Goal: Find specific page/section: Find specific page/section

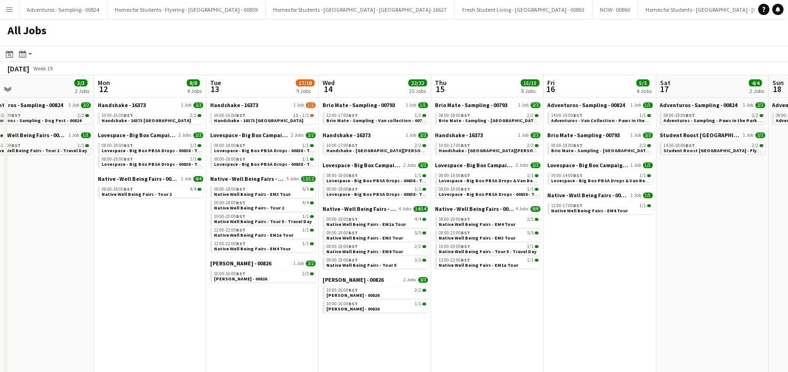
scroll to position [0, 291]
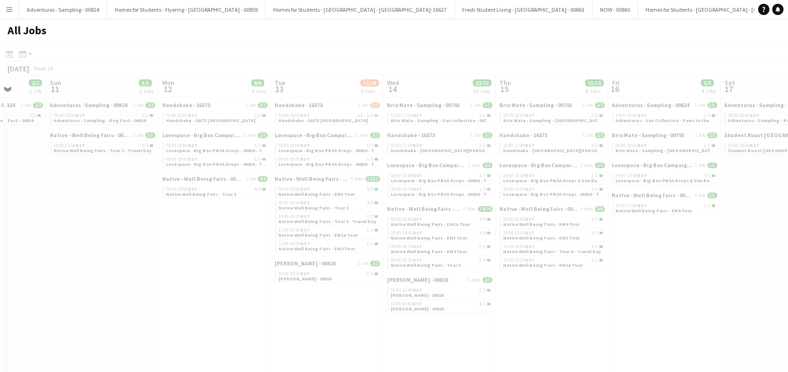
drag, startPoint x: 139, startPoint y: 299, endPoint x: 332, endPoint y: 292, distance: 193.7
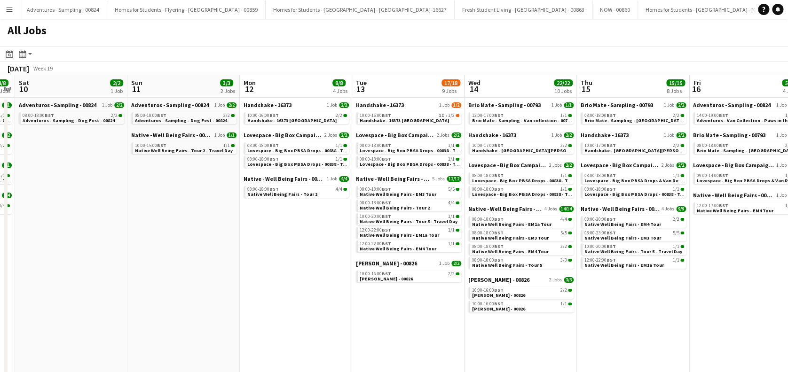
scroll to position [0, 227]
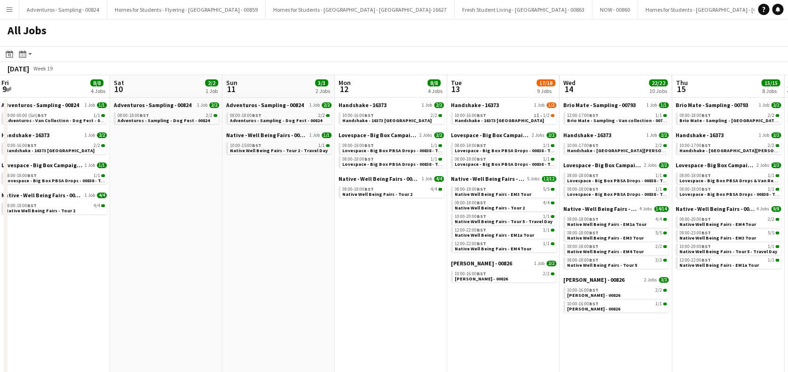
drag, startPoint x: 162, startPoint y: 298, endPoint x: 319, endPoint y: 298, distance: 156.9
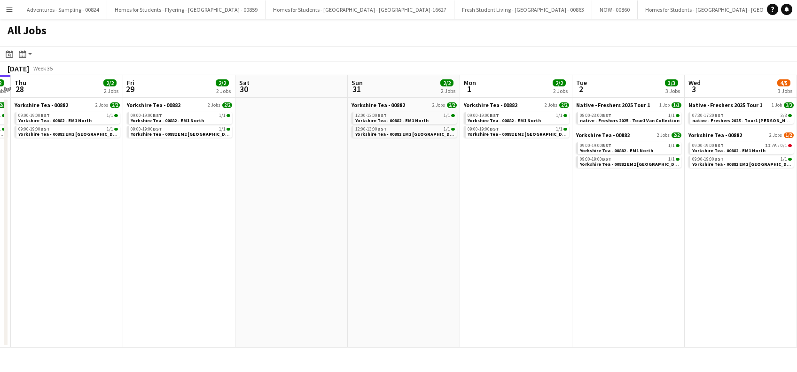
scroll to position [0, 463]
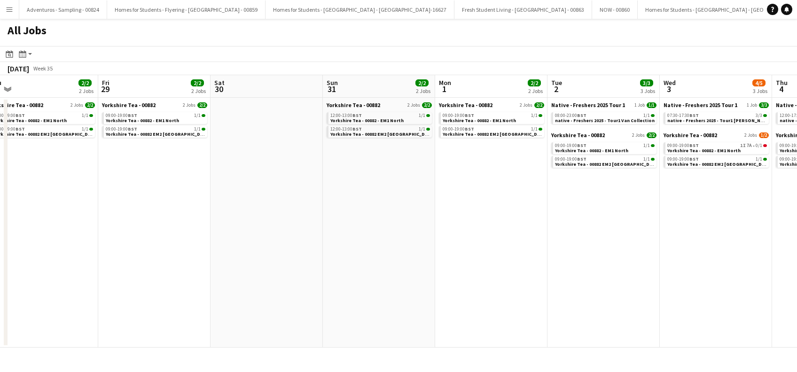
drag, startPoint x: 411, startPoint y: 266, endPoint x: 172, endPoint y: 305, distance: 241.4
click at [172, 305] on app-calendar-viewport "Sun 24 1/1 1 Job Mon 25 1/1 1 Job Tue 26 2/2 2 Jobs Wed 27 2/2 2 Jobs Thu 28 2/…" at bounding box center [398, 211] width 797 height 273
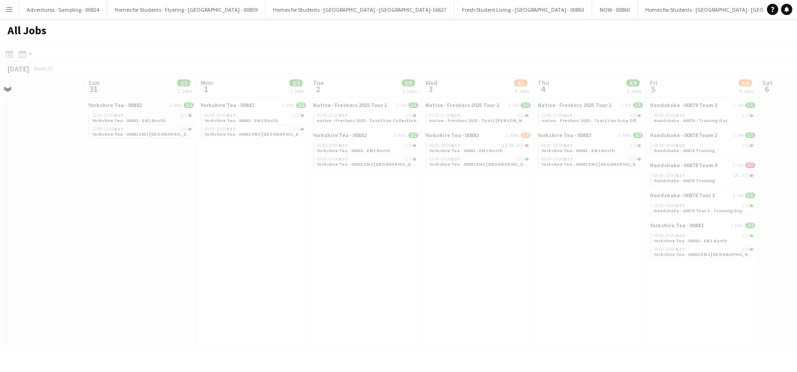
drag, startPoint x: 484, startPoint y: 249, endPoint x: 122, endPoint y: 297, distance: 365.9
click at [122, 297] on app-calendar-viewport "Thu 28 2/2 2 Jobs Fri 29 2/2 2 Jobs Sat 30 Sun 31 2/2 2 Jobs Mon 1 2/2 2 Jobs T…" at bounding box center [398, 211] width 797 height 273
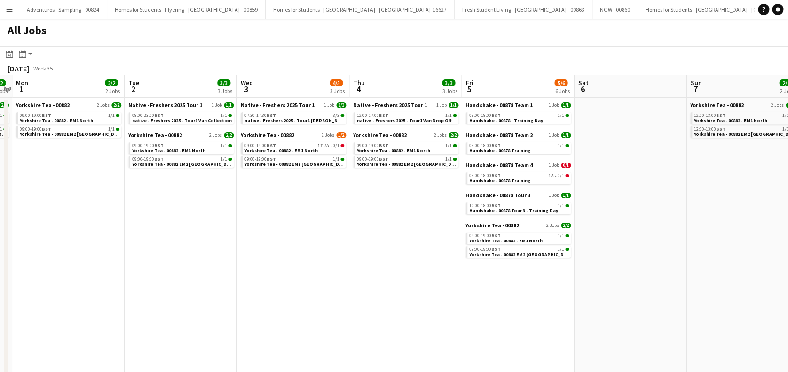
scroll to position [0, 448]
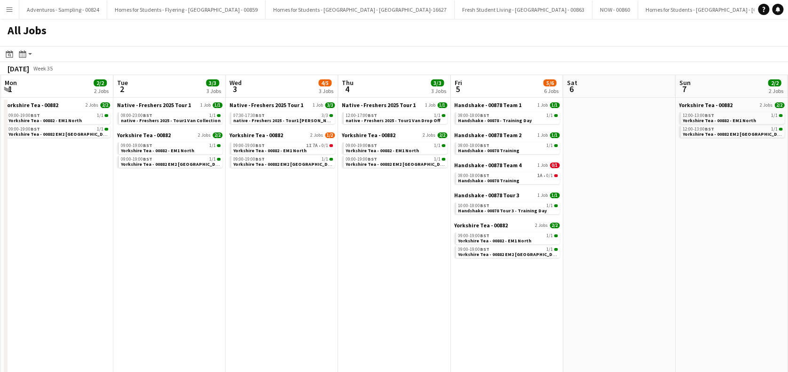
drag, startPoint x: 346, startPoint y: 277, endPoint x: 150, endPoint y: 293, distance: 196.6
click at [150, 293] on app-calendar-viewport "Thu 28 2/2 2 Jobs Fri 29 2/2 2 Jobs Sat 30 Sun 31 2/2 2 Jobs Mon 1 2/2 2 Jobs T…" at bounding box center [394, 280] width 788 height 410
click at [279, 121] on span "native - Freshers 2025 - Tour1 [PERSON_NAME]" at bounding box center [285, 120] width 104 height 6
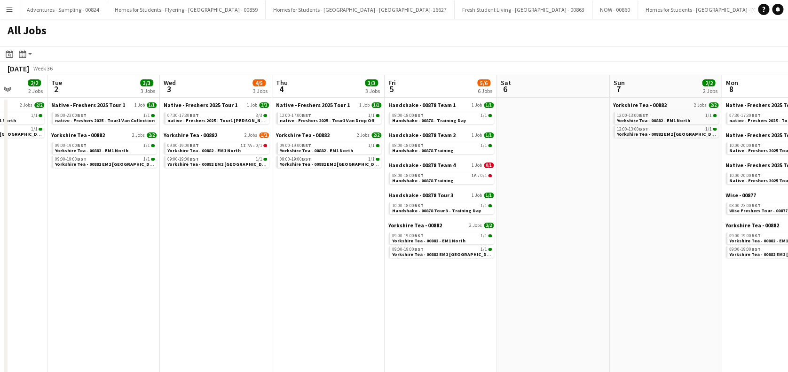
scroll to position [0, 304]
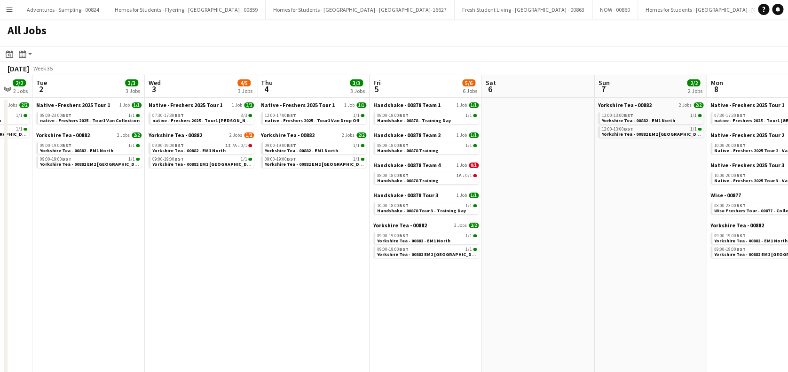
drag, startPoint x: 398, startPoint y: 249, endPoint x: 320, endPoint y: 278, distance: 83.5
click at [320, 278] on app-calendar-viewport "Sat 30 Sun 31 2/2 2 Jobs Mon 1 2/2 2 Jobs Tue 2 3/3 3 Jobs Wed 3 4/5 3 Jobs Thu…" at bounding box center [394, 280] width 788 height 410
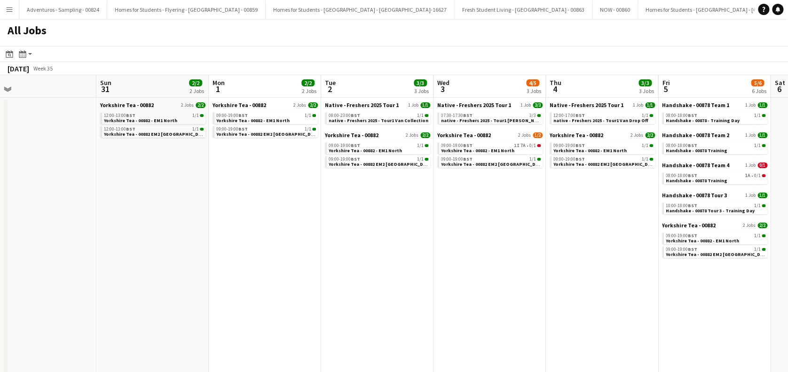
drag, startPoint x: 164, startPoint y: 292, endPoint x: 434, endPoint y: 293, distance: 269.7
click at [434, 293] on app-calendar-viewport "Thu 28 2/2 2 Jobs Fri 29 2/2 2 Jobs Sat 30 Sun 31 2/2 2 Jobs Mon 1 2/2 2 Jobs T…" at bounding box center [394, 280] width 788 height 410
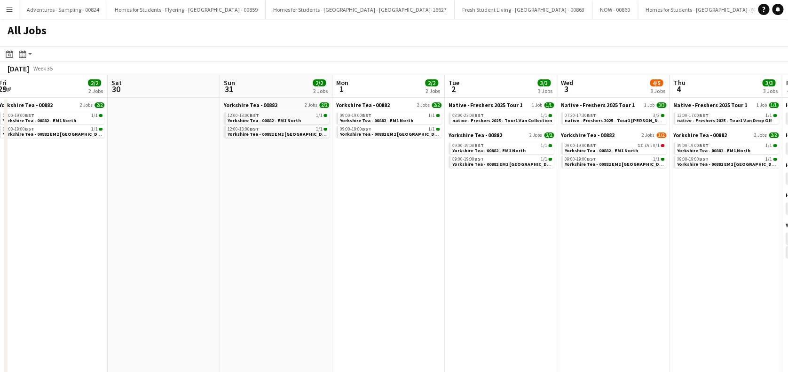
drag, startPoint x: 361, startPoint y: 300, endPoint x: 354, endPoint y: 297, distance: 7.0
click at [383, 303] on app-calendar-viewport "Wed 27 2/2 2 Jobs Thu 28 2/2 2 Jobs Fri 29 2/2 2 Jobs Sat 30 Sun 31 2/2 2 Jobs …" at bounding box center [394, 280] width 788 height 410
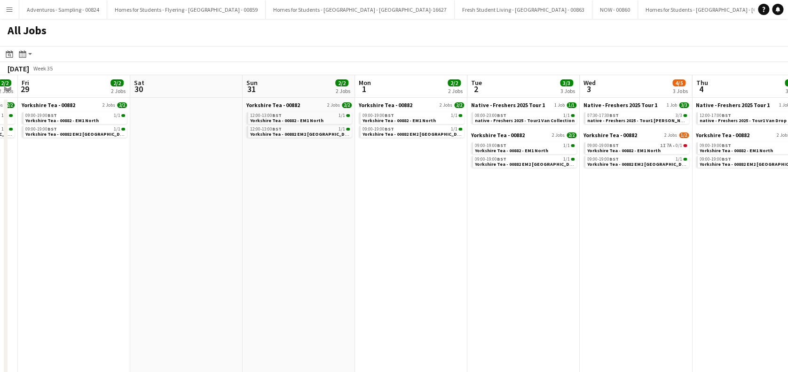
scroll to position [0, 288]
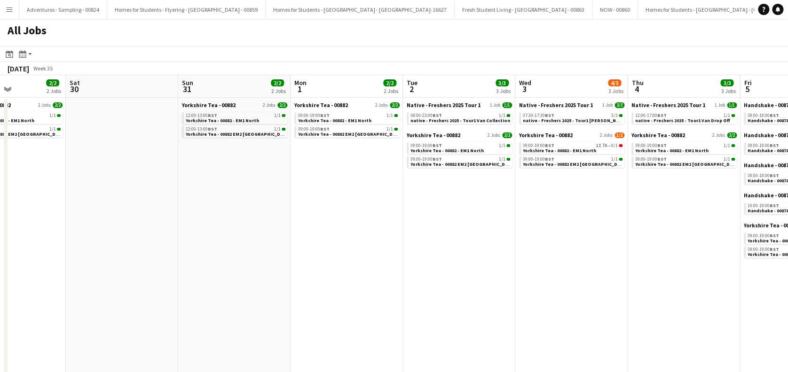
drag, startPoint x: 238, startPoint y: 290, endPoint x: 362, endPoint y: 290, distance: 123.6
click at [362, 290] on app-calendar-viewport "Wed 27 2/2 2 Jobs Thu 28 2/2 2 Jobs Fri 29 2/2 2 Jobs Sat 30 Sun 31 2/2 2 Jobs …" at bounding box center [394, 280] width 788 height 410
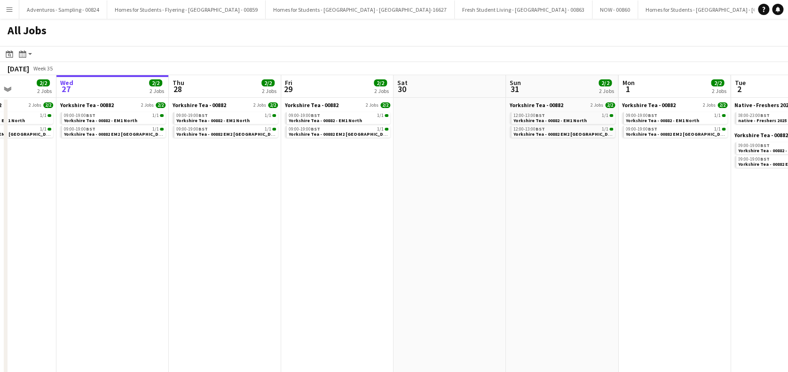
drag, startPoint x: 167, startPoint y: 274, endPoint x: 401, endPoint y: 279, distance: 233.6
click at [401, 279] on app-calendar-viewport "Sun 24 1/1 1 Job Mon 25 1/1 1 Job Tue 26 2/2 2 Jobs Wed 27 2/2 2 Jobs Thu 28 2/…" at bounding box center [394, 280] width 788 height 410
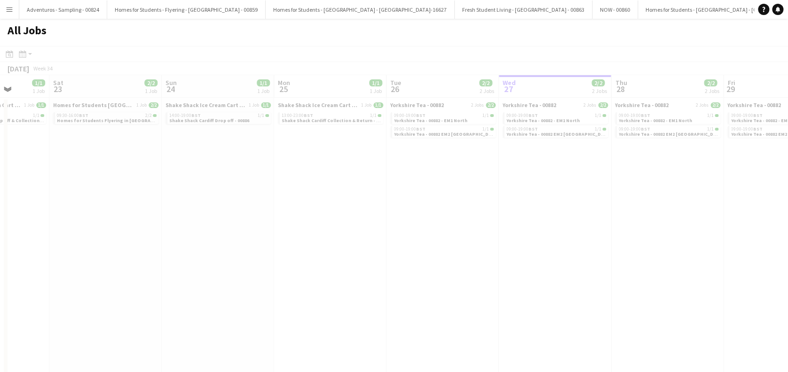
drag, startPoint x: 176, startPoint y: 283, endPoint x: 150, endPoint y: 276, distance: 26.8
click at [504, 297] on app-calendar-viewport "Wed 20 Thu 21 1/1 1 Job Fri 22 1/1 1 Job Sat 23 2/2 1 Job Sun 24 1/1 1 Job Mon …" at bounding box center [394, 280] width 788 height 410
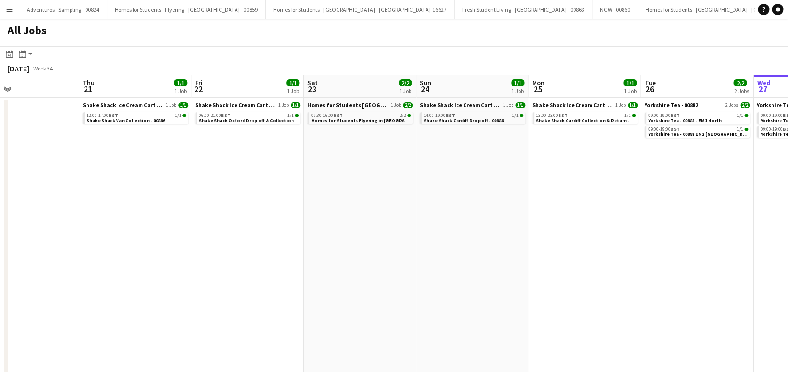
drag, startPoint x: 134, startPoint y: 274, endPoint x: 389, endPoint y: 296, distance: 255.5
click at [389, 296] on app-calendar-viewport "Mon 18 Tue 19 Wed 20 Thu 21 1/1 1 Job Fri 22 1/1 1 Job Sat 23 2/2 1 Job Sun 24 …" at bounding box center [394, 280] width 788 height 410
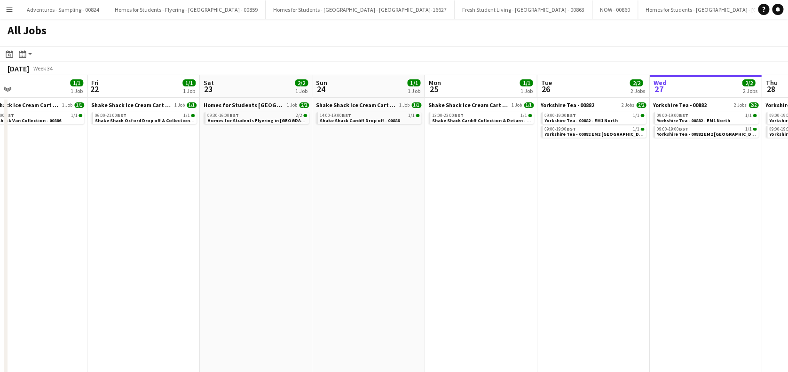
drag, startPoint x: 251, startPoint y: 296, endPoint x: 140, endPoint y: 295, distance: 111.4
click at [140, 295] on app-calendar-viewport "Sun 17 Mon 18 Tue 19 Wed 20 Thu 21 1/1 1 Job Fri 22 1/1 1 Job Sat 23 2/2 1 Job …" at bounding box center [394, 280] width 788 height 410
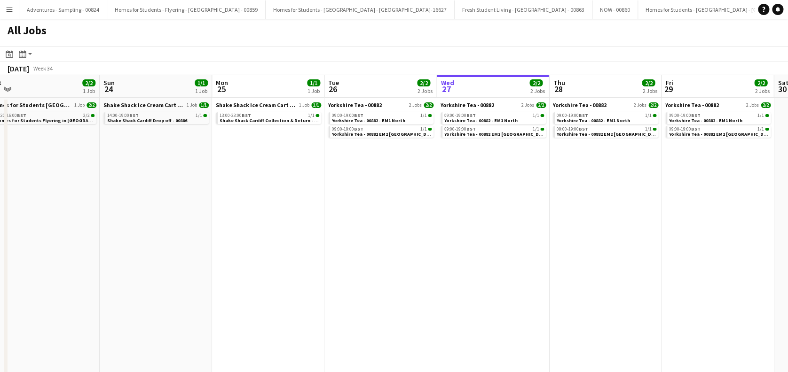
drag, startPoint x: 338, startPoint y: 272, endPoint x: 110, endPoint y: 282, distance: 228.1
click at [110, 282] on app-calendar-viewport "Tue 19 Wed 20 Thu 21 1/1 1 Job Fri 22 1/1 1 Job Sat 23 2/2 1 Job Sun 24 1/1 1 J…" at bounding box center [394, 280] width 788 height 410
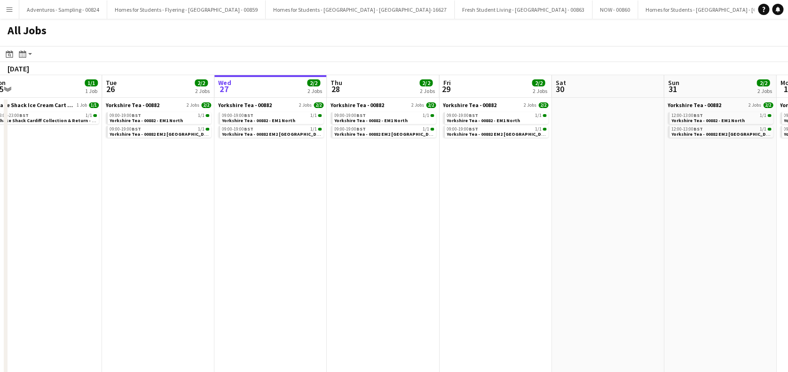
drag, startPoint x: 273, startPoint y: 268, endPoint x: 301, endPoint y: 267, distance: 27.8
click at [79, 300] on app-calendar-viewport "Thu 21 1/1 1 Job Fri 22 1/1 1 Job Sat 23 2/2 1 Job Sun 24 1/1 1 Job Mon 25 1/1 …" at bounding box center [394, 280] width 788 height 410
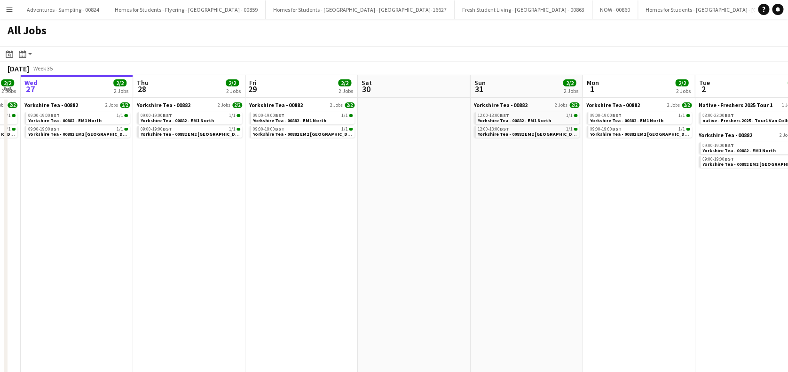
drag, startPoint x: 371, startPoint y: 252, endPoint x: 180, endPoint y: 273, distance: 191.9
click at [180, 273] on app-calendar-viewport "Sat 23 2/2 1 Job Sun 24 1/1 1 Job Mon 25 1/1 1 Job Tue 26 2/2 2 Jobs Wed 27 2/2…" at bounding box center [394, 280] width 788 height 410
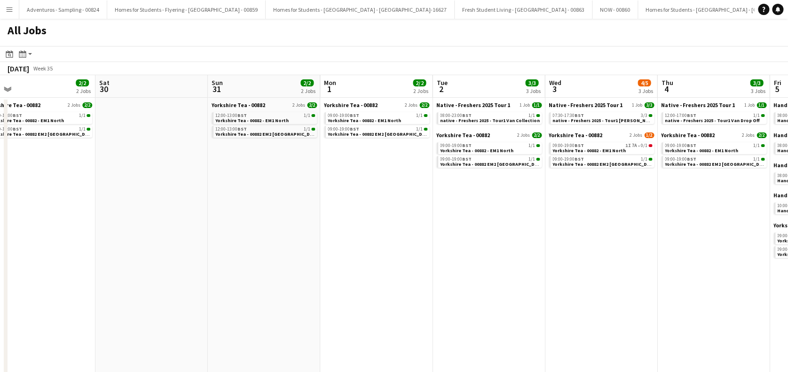
drag, startPoint x: 390, startPoint y: 237, endPoint x: 126, endPoint y: 267, distance: 264.8
click at [125, 267] on app-calendar-viewport "Mon 25 1/1 1 Job Tue 26 2/2 2 Jobs Wed 27 2/2 2 Jobs Thu 28 2/2 2 Jobs Fri 29 2…" at bounding box center [394, 280] width 788 height 410
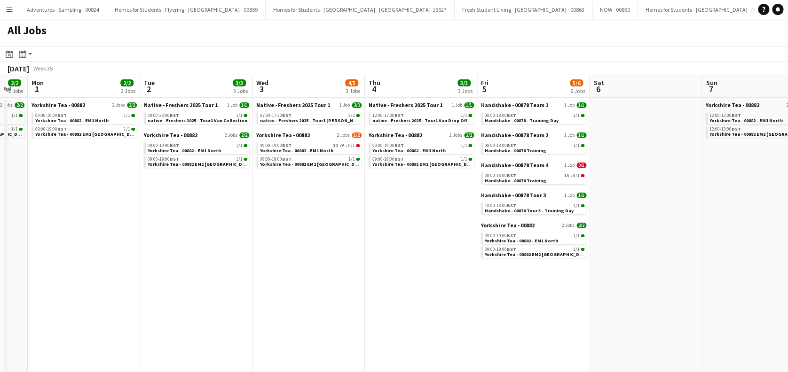
scroll to position [0, 312]
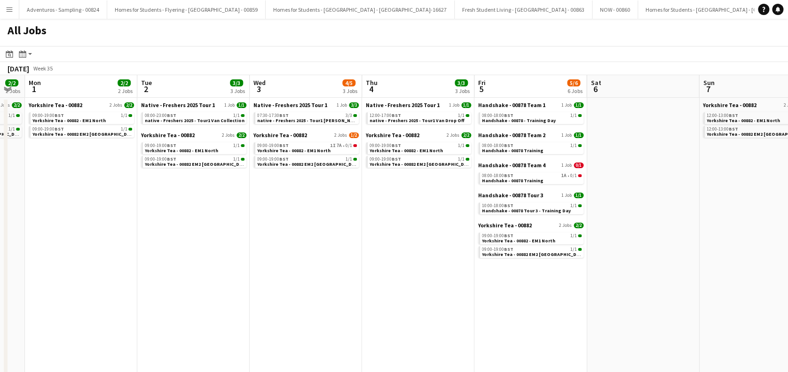
drag, startPoint x: 473, startPoint y: 219, endPoint x: 180, endPoint y: 253, distance: 294.7
click at [180, 253] on app-calendar-viewport "Fri 29 2/2 2 Jobs Sat 30 Sun 31 2/2 2 Jobs Mon 1 2/2 2 Jobs Tue 2 3/3 3 Jobs We…" at bounding box center [394, 280] width 788 height 410
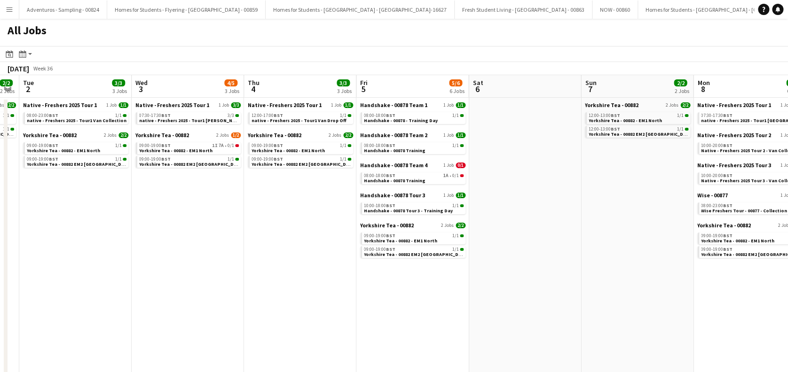
scroll to position [0, 431]
drag, startPoint x: 414, startPoint y: 278, endPoint x: 296, endPoint y: 273, distance: 118.5
click at [296, 273] on app-calendar-viewport "Fri 29 2/2 2 Jobs Sat 30 Sun 31 2/2 2 Jobs Mon 1 2/2 2 Jobs Tue 2 3/3 3 Jobs We…" at bounding box center [394, 280] width 788 height 410
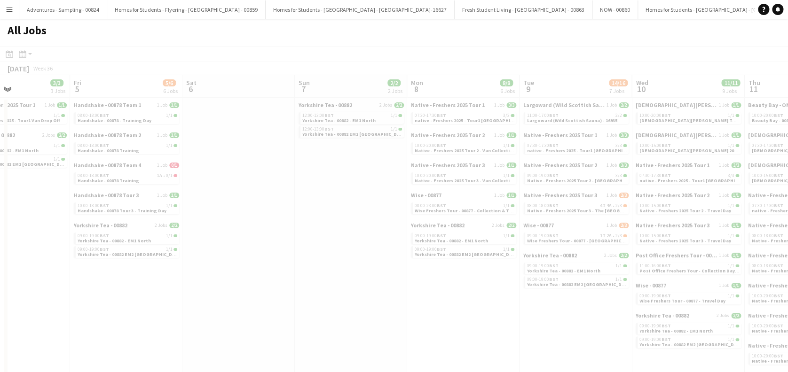
drag, startPoint x: 434, startPoint y: 304, endPoint x: 148, endPoint y: 306, distance: 285.7
click at [127, 306] on app-all-jobs "All Jobs Date picker [DATE] [DATE] [DATE] M [DATE] T [DATE] W [DATE] T [DATE] F…" at bounding box center [394, 252] width 788 height 466
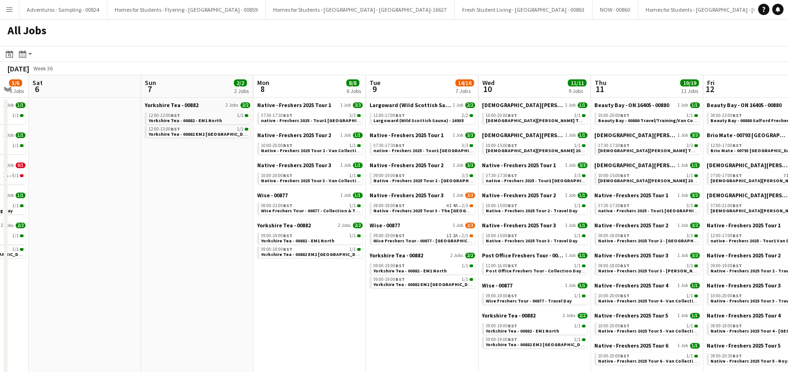
drag, startPoint x: 200, startPoint y: 299, endPoint x: 158, endPoint y: 300, distance: 41.8
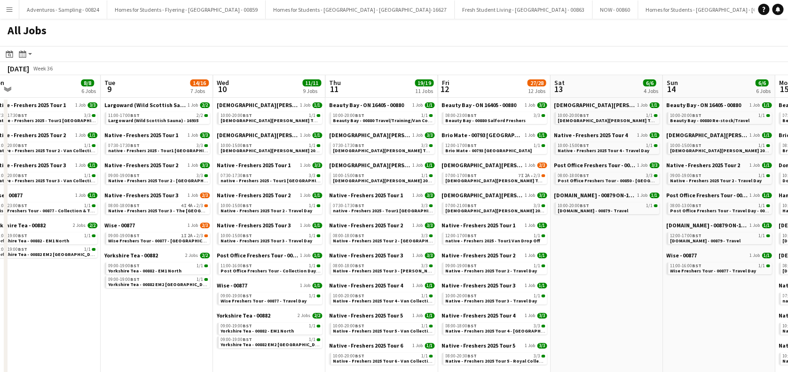
scroll to position [0, 436]
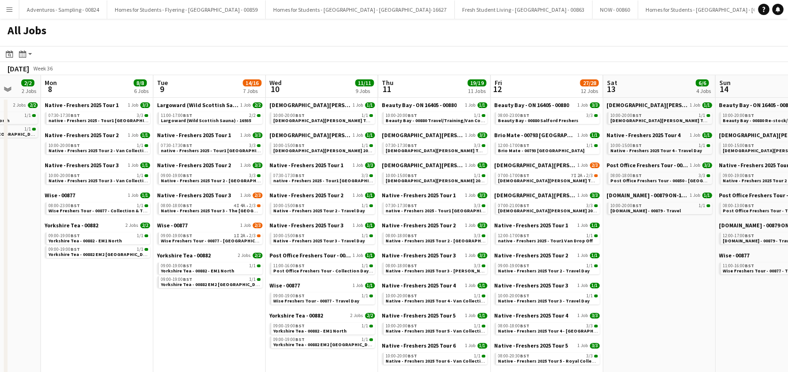
drag, startPoint x: 295, startPoint y: 309, endPoint x: 177, endPoint y: 314, distance: 117.6
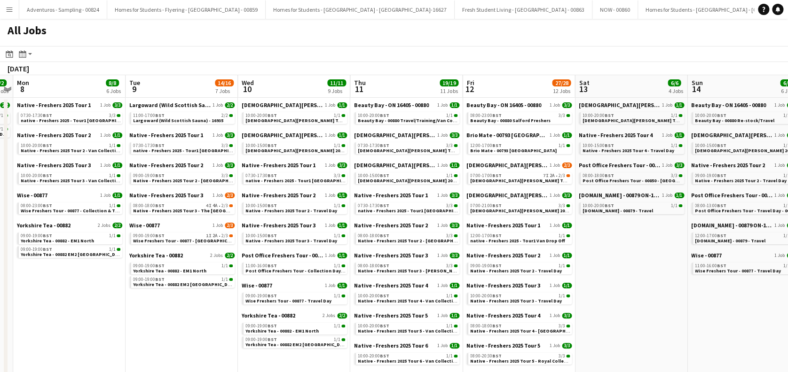
scroll to position [0, 262]
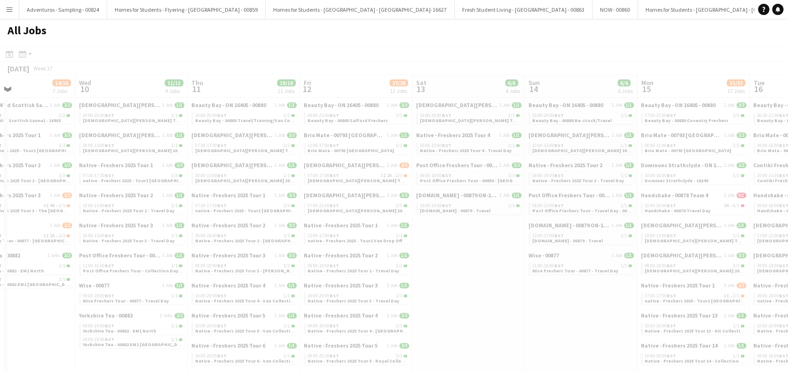
drag, startPoint x: 443, startPoint y: 259, endPoint x: 212, endPoint y: 290, distance: 232.7
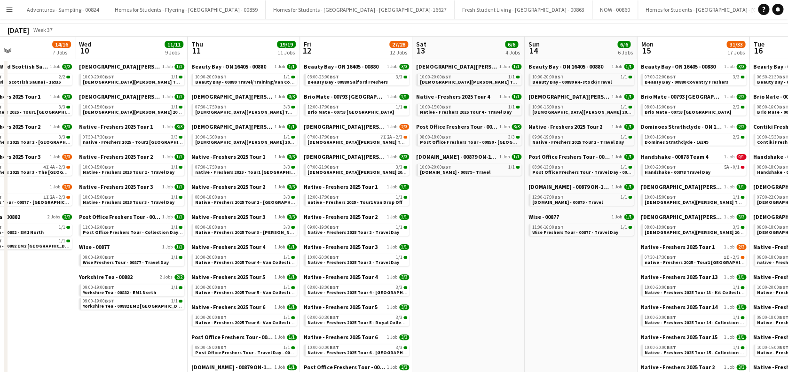
scroll to position [0, 0]
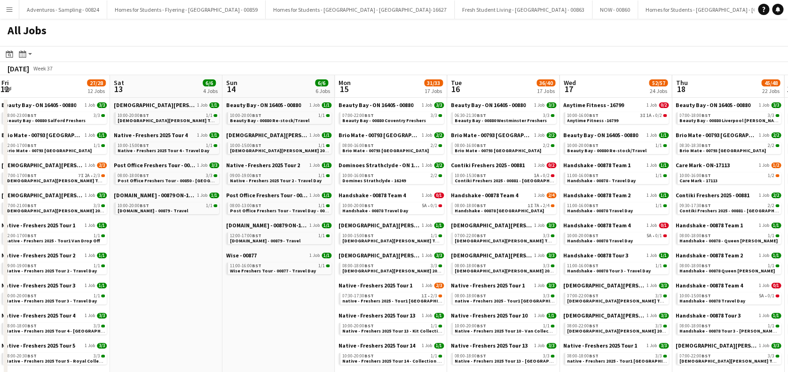
drag, startPoint x: 456, startPoint y: 267, endPoint x: 158, endPoint y: 275, distance: 297.5
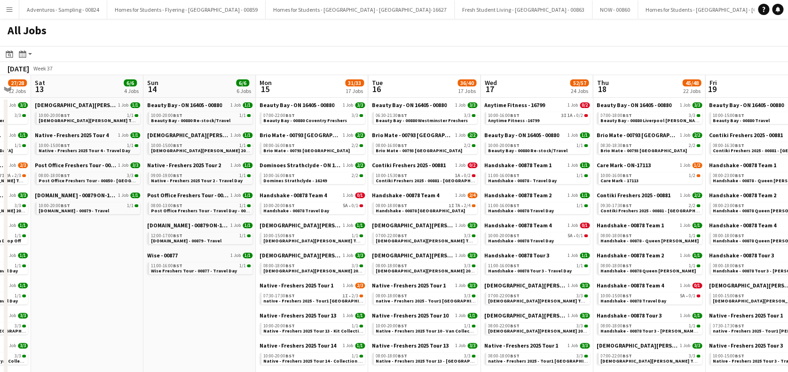
scroll to position [0, 251]
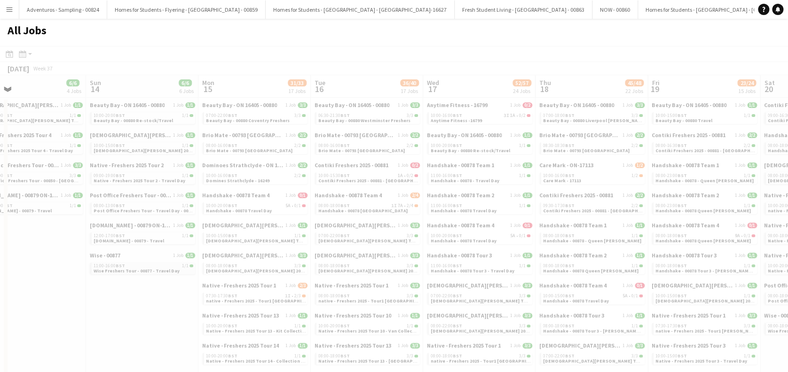
drag, startPoint x: 347, startPoint y: 259, endPoint x: 168, endPoint y: 271, distance: 179.4
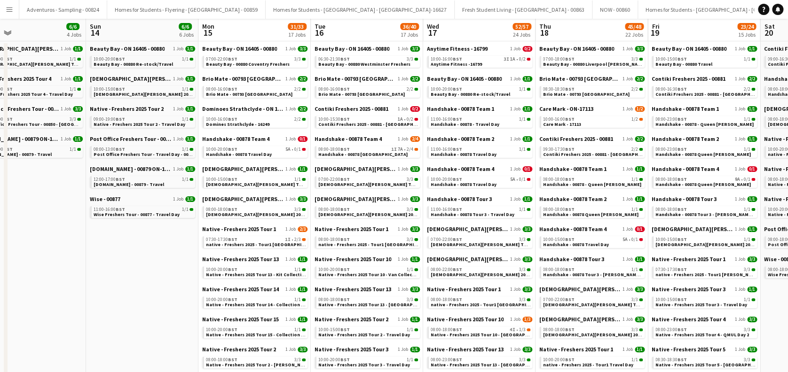
scroll to position [0, 0]
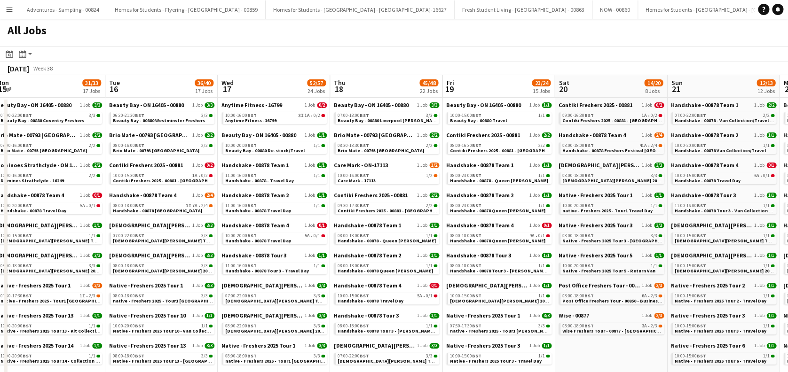
drag, startPoint x: 300, startPoint y: 250, endPoint x: 171, endPoint y: 250, distance: 129.2
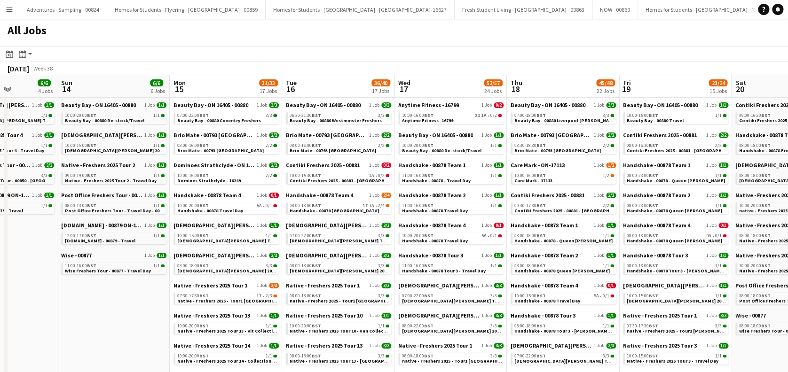
drag, startPoint x: 292, startPoint y: 246, endPoint x: 274, endPoint y: 249, distance: 18.1
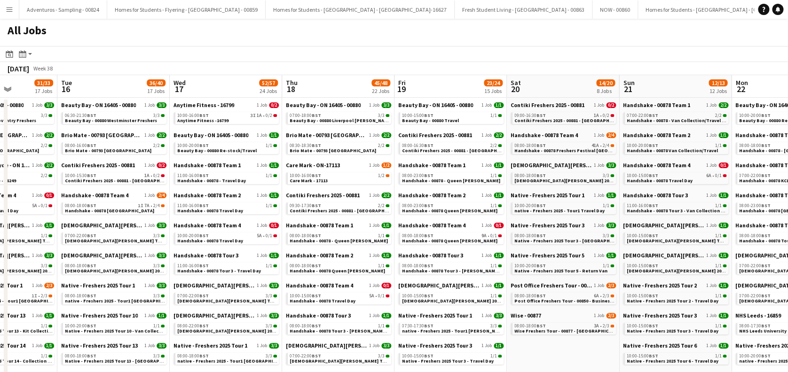
scroll to position [0, 0]
drag, startPoint x: 239, startPoint y: 236, endPoint x: 440, endPoint y: 238, distance: 201.1
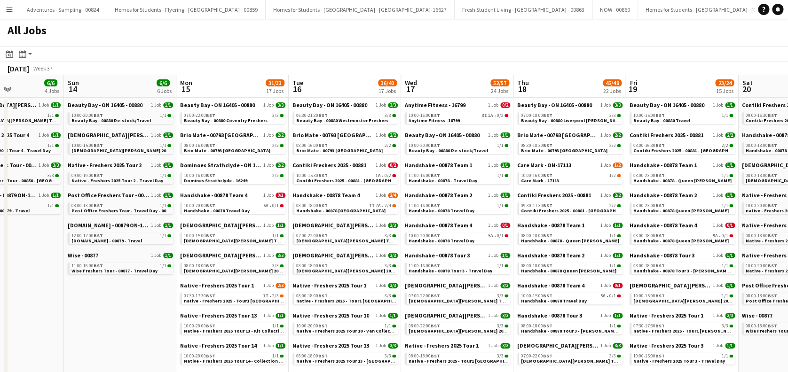
drag, startPoint x: 390, startPoint y: 249, endPoint x: 269, endPoint y: 250, distance: 120.8
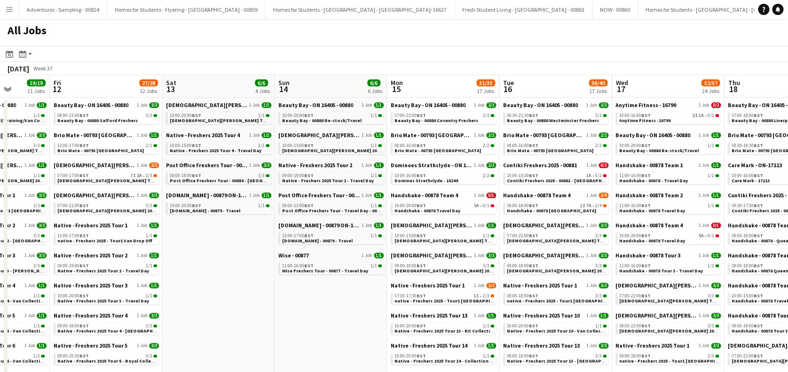
drag, startPoint x: 378, startPoint y: 256, endPoint x: 422, endPoint y: 257, distance: 43.7
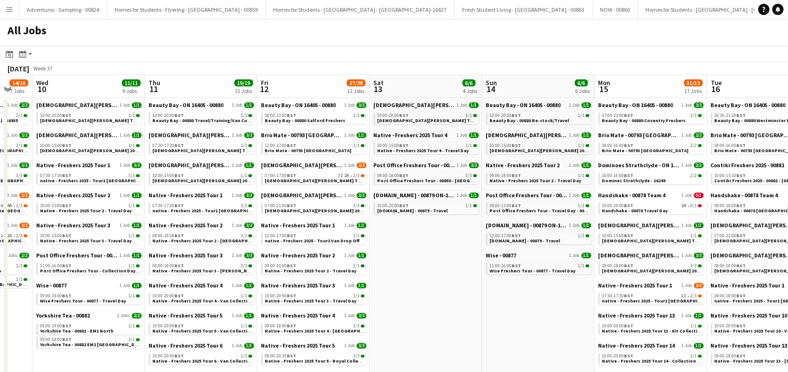
drag, startPoint x: 234, startPoint y: 261, endPoint x: 349, endPoint y: 262, distance: 115.1
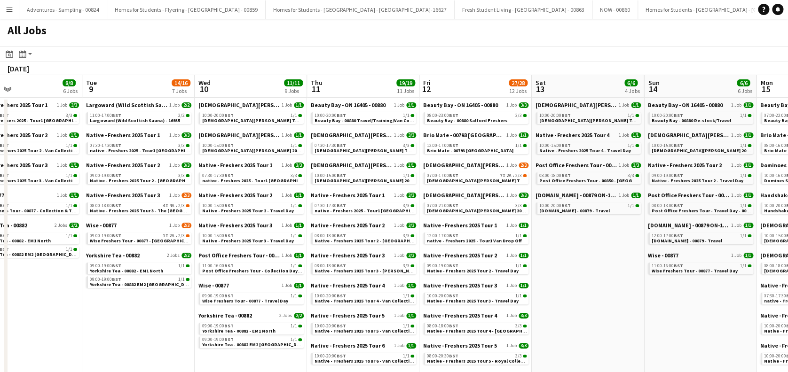
drag, startPoint x: 230, startPoint y: 250, endPoint x: 365, endPoint y: 250, distance: 135.3
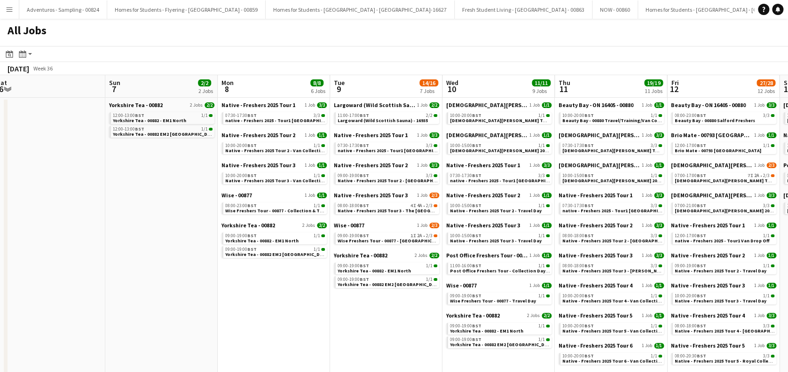
scroll to position [0, 198]
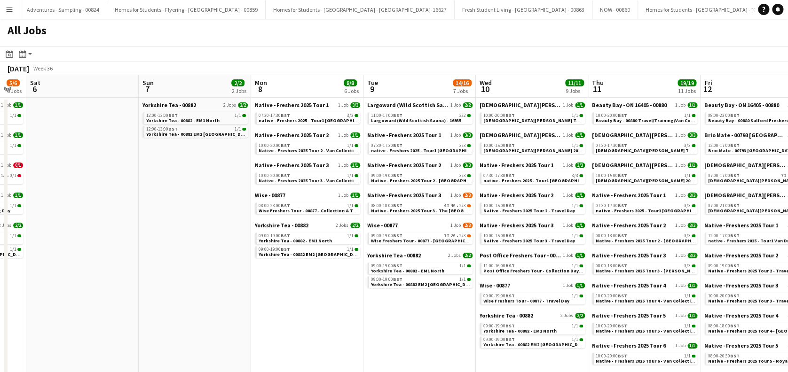
drag, startPoint x: 341, startPoint y: 253, endPoint x: 360, endPoint y: 248, distance: 19.8
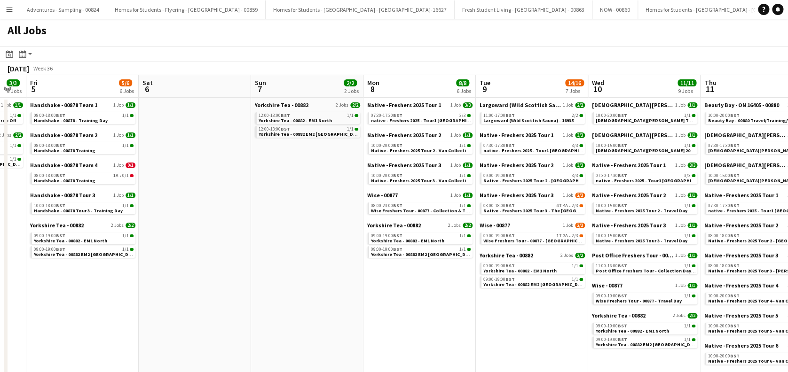
scroll to position [0, 229]
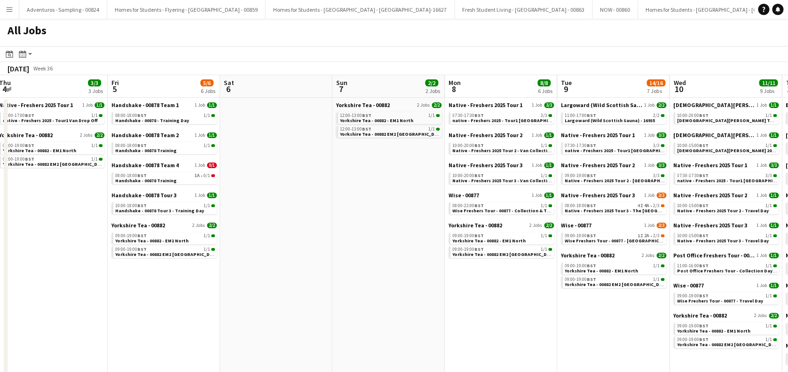
drag, startPoint x: 186, startPoint y: 243, endPoint x: 310, endPoint y: 257, distance: 125.3
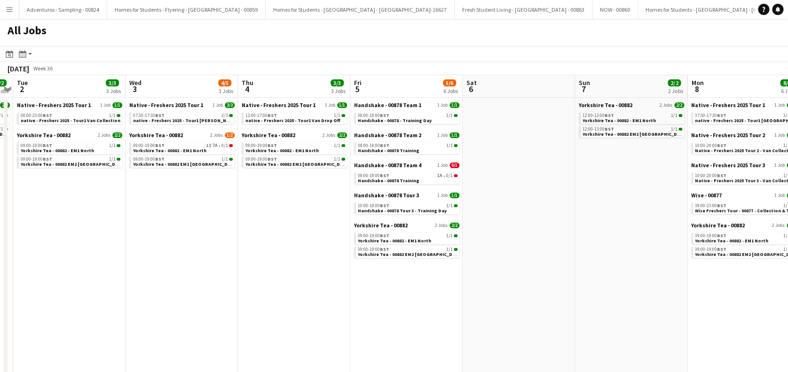
scroll to position [0, 206]
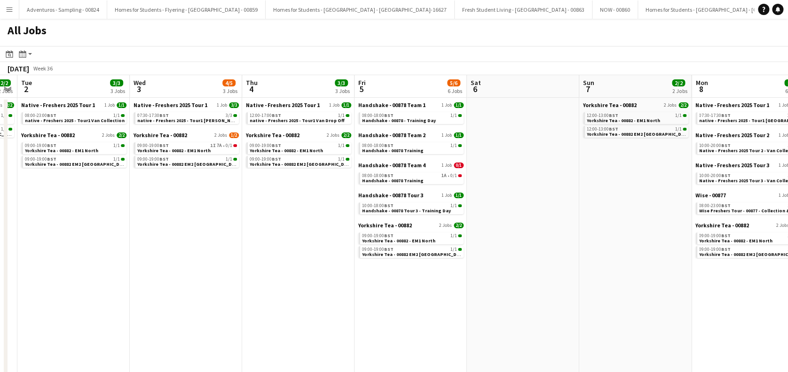
drag, startPoint x: 151, startPoint y: 294, endPoint x: 400, endPoint y: 295, distance: 248.6
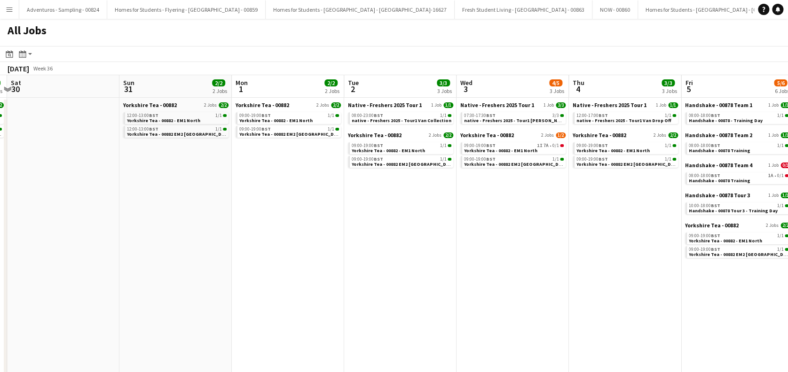
scroll to position [0, 215]
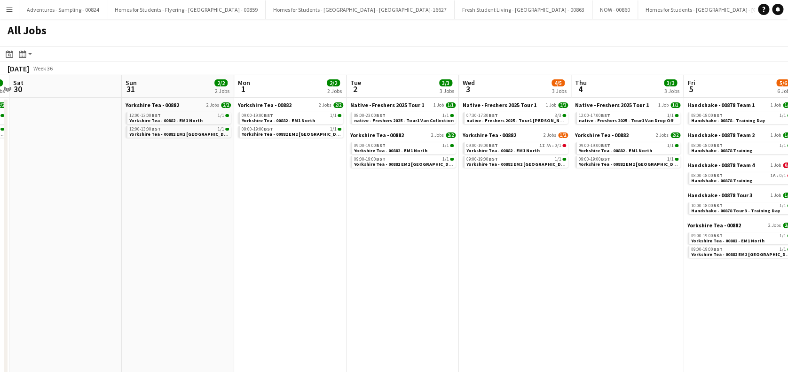
drag, startPoint x: 115, startPoint y: 289, endPoint x: 443, endPoint y: 311, distance: 328.7
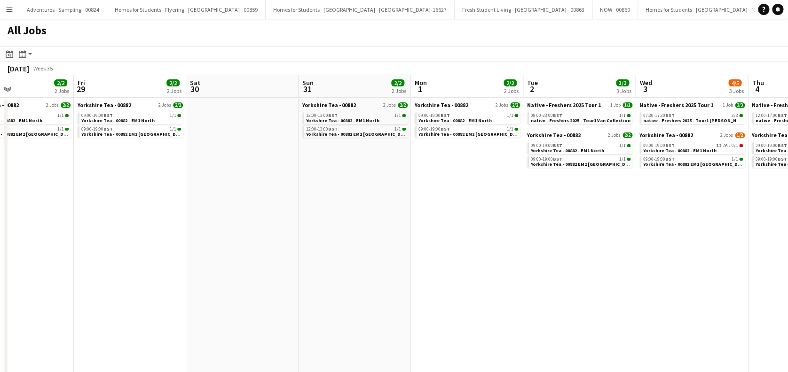
drag, startPoint x: 218, startPoint y: 262, endPoint x: 396, endPoint y: 268, distance: 177.7
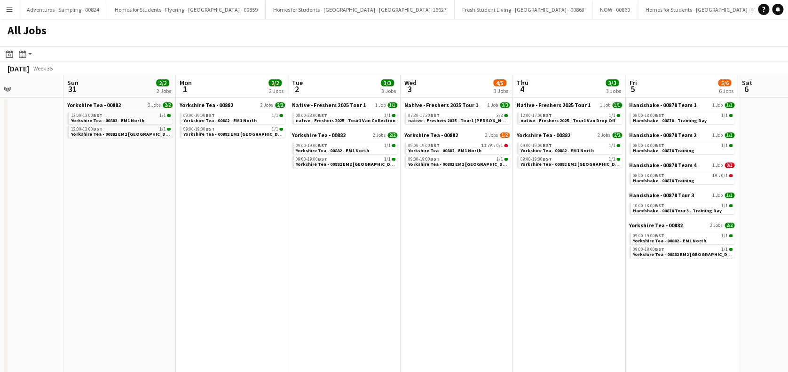
drag, startPoint x: 298, startPoint y: 268, endPoint x: 156, endPoint y: 285, distance: 142.9
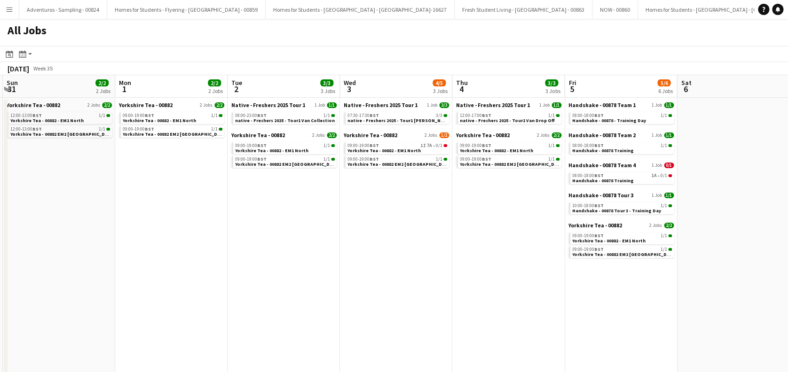
scroll to position [0, 361]
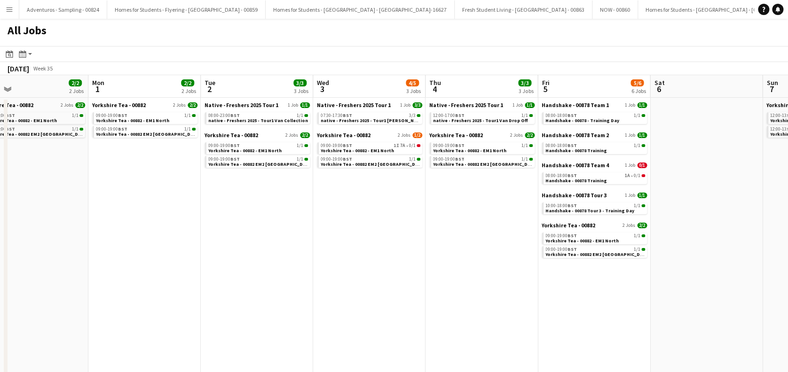
drag, startPoint x: 436, startPoint y: 274, endPoint x: 349, endPoint y: 300, distance: 91.0
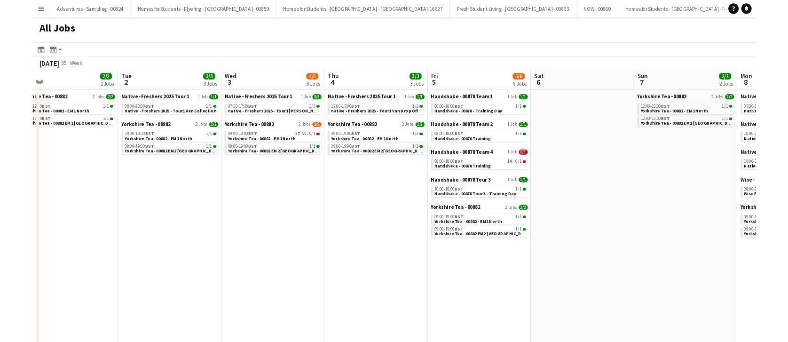
scroll to position [0, 473]
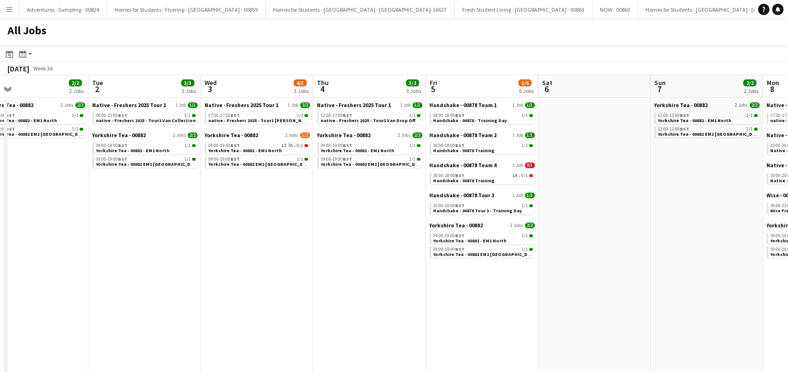
drag, startPoint x: 458, startPoint y: 241, endPoint x: 346, endPoint y: 263, distance: 114.5
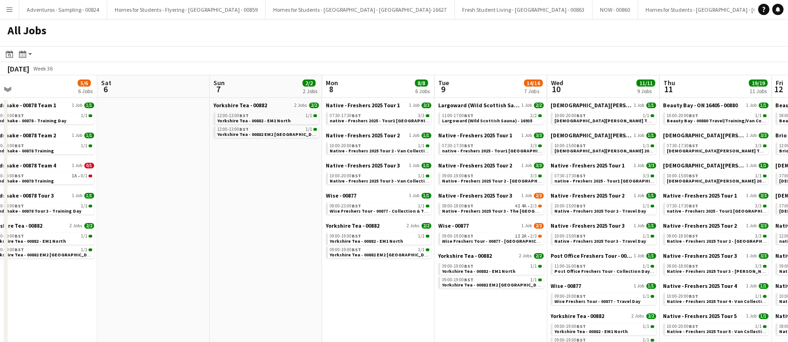
drag, startPoint x: 493, startPoint y: 203, endPoint x: 410, endPoint y: 218, distance: 85.0
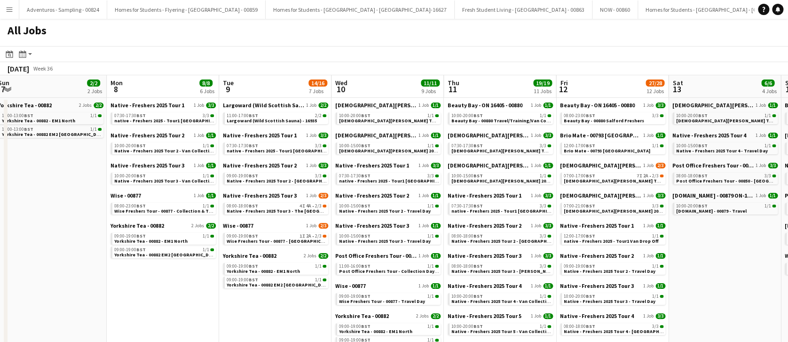
scroll to position [0, 344]
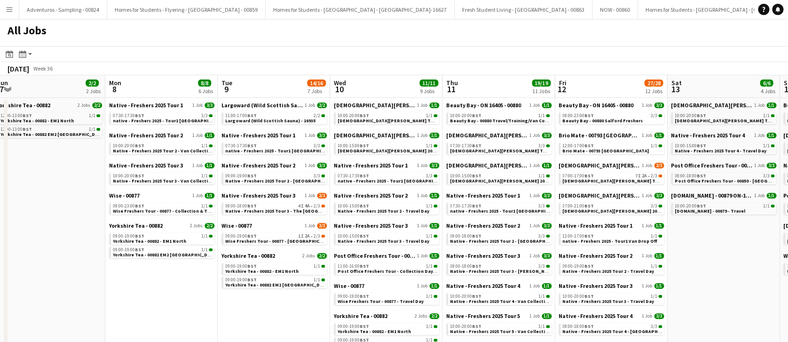
drag, startPoint x: 615, startPoint y: 208, endPoint x: 398, endPoint y: 236, distance: 218.4
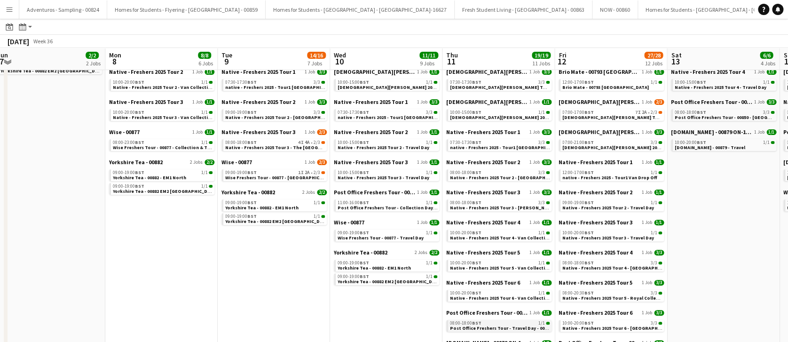
scroll to position [0, 0]
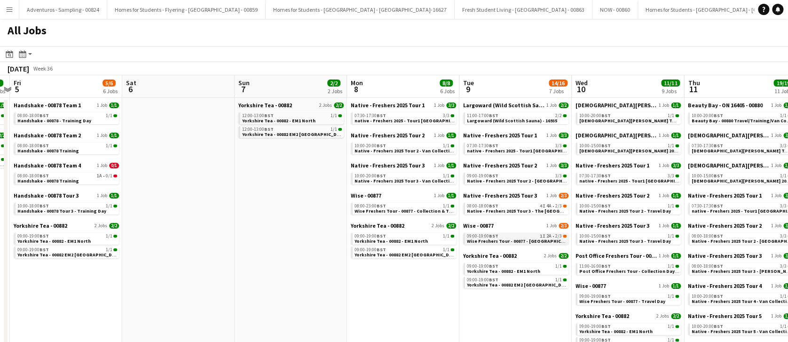
drag, startPoint x: 391, startPoint y: 260, endPoint x: 470, endPoint y: 239, distance: 81.3
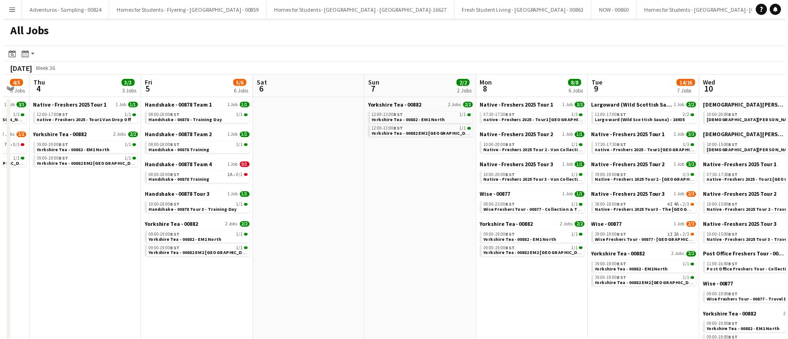
scroll to position [0, 297]
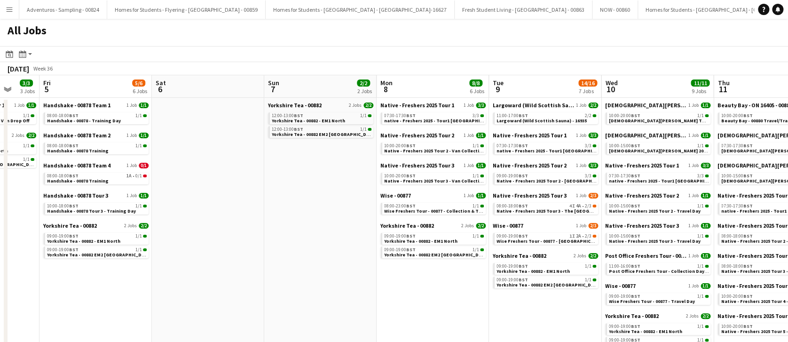
drag, startPoint x: 340, startPoint y: 234, endPoint x: 481, endPoint y: 239, distance: 141.5
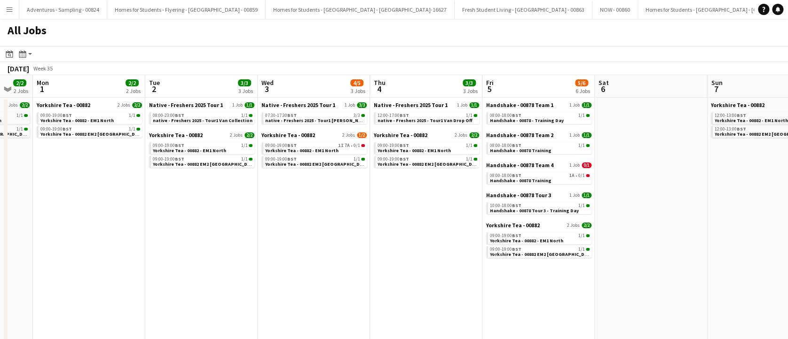
drag, startPoint x: 294, startPoint y: 195, endPoint x: 624, endPoint y: 186, distance: 330.4
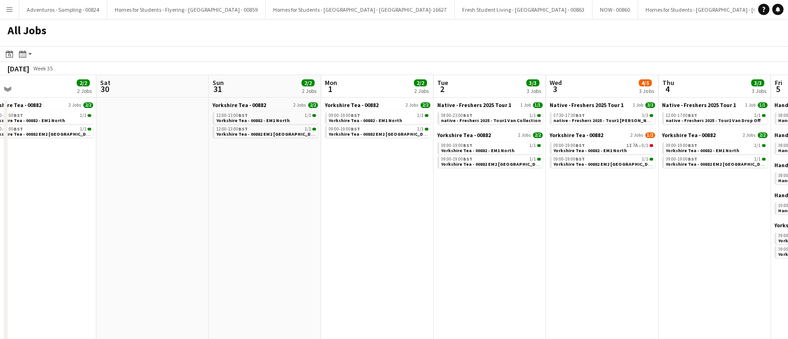
drag, startPoint x: 251, startPoint y: 191, endPoint x: 539, endPoint y: 197, distance: 288.1
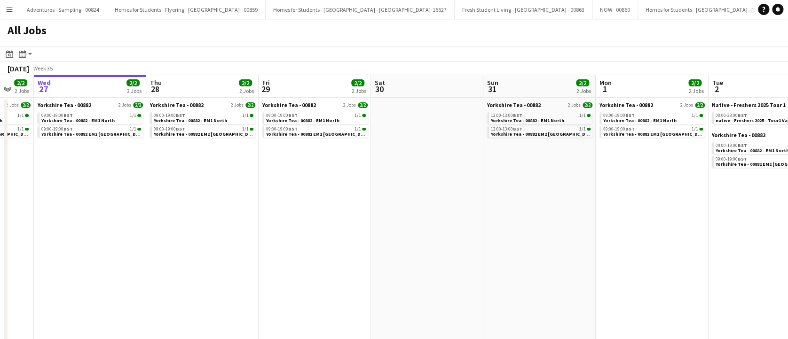
drag, startPoint x: 194, startPoint y: 188, endPoint x: 446, endPoint y: 200, distance: 252.6
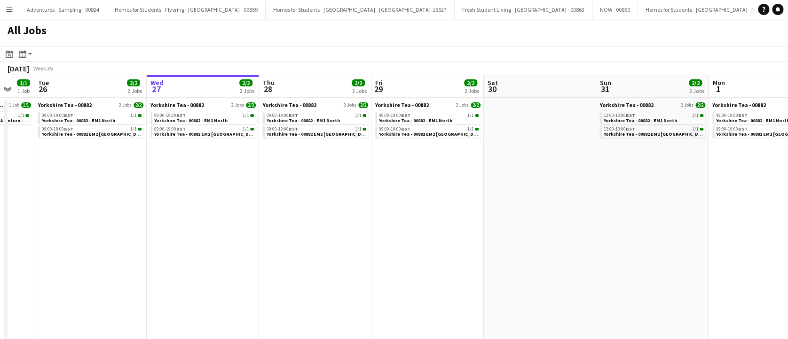
scroll to position [0, 287]
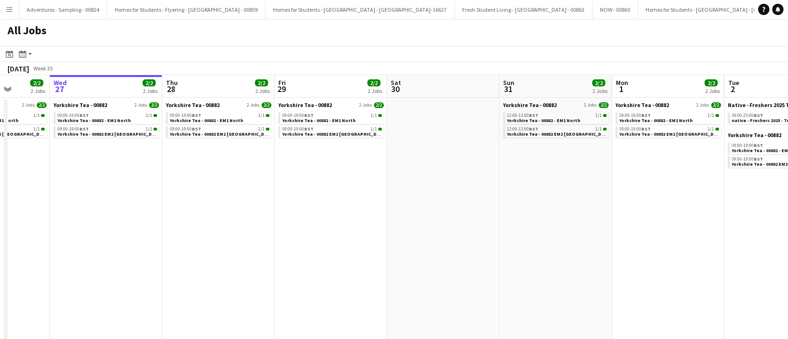
drag, startPoint x: 271, startPoint y: 218, endPoint x: 341, endPoint y: 218, distance: 70.0
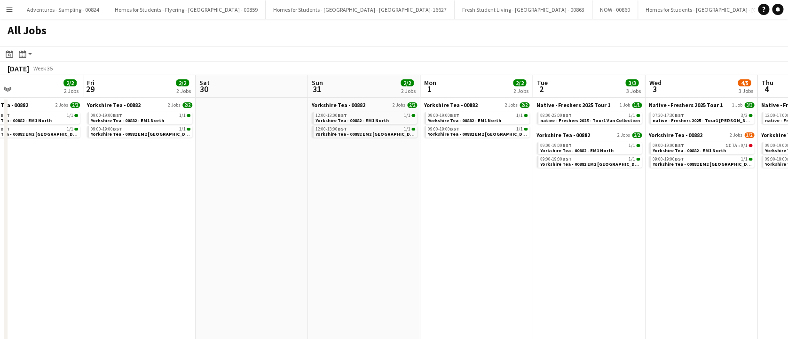
drag, startPoint x: 678, startPoint y: 228, endPoint x: 374, endPoint y: 234, distance: 304.1
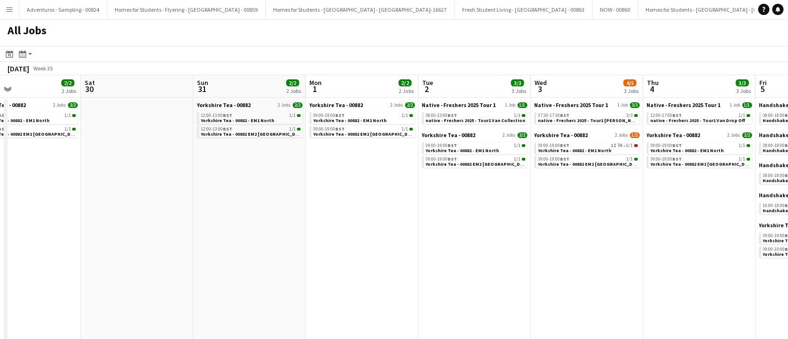
scroll to position [0, 453]
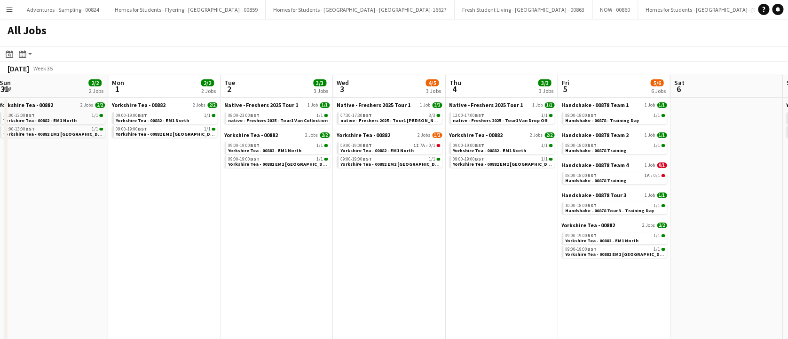
drag, startPoint x: 632, startPoint y: 222, endPoint x: 385, endPoint y: 227, distance: 246.7
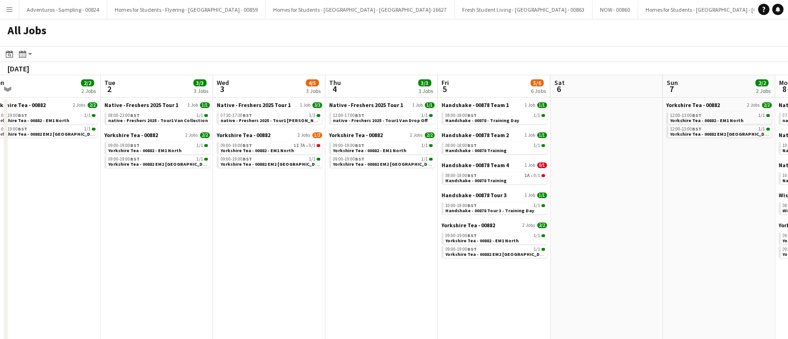
drag, startPoint x: 469, startPoint y: 216, endPoint x: 334, endPoint y: 217, distance: 135.3
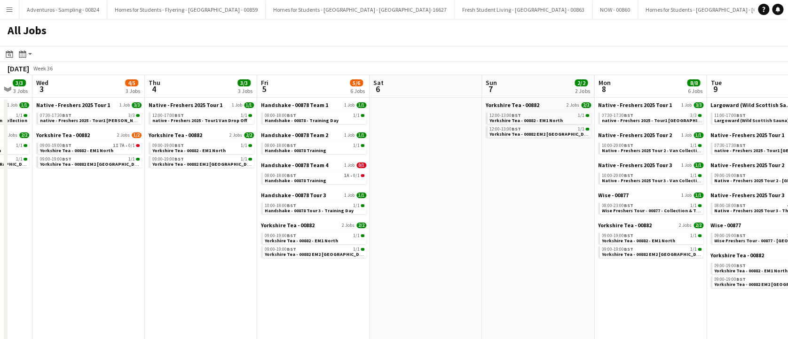
drag, startPoint x: 600, startPoint y: 205, endPoint x: 438, endPoint y: 222, distance: 163.0
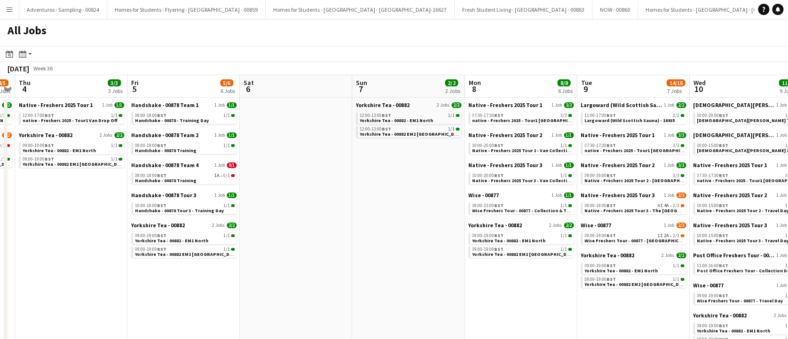
scroll to position [0, 467]
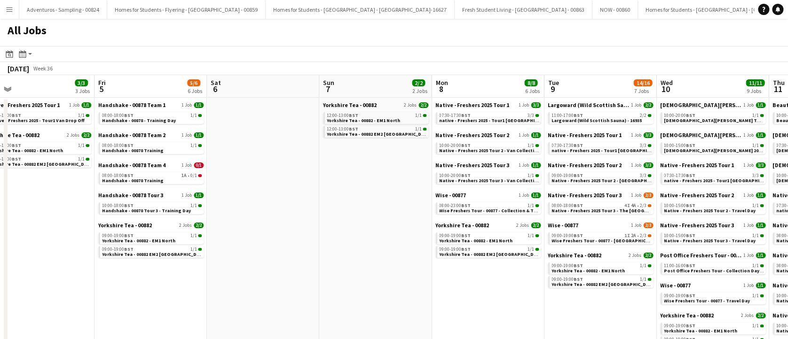
drag, startPoint x: 549, startPoint y: 203, endPoint x: 386, endPoint y: 223, distance: 164.3
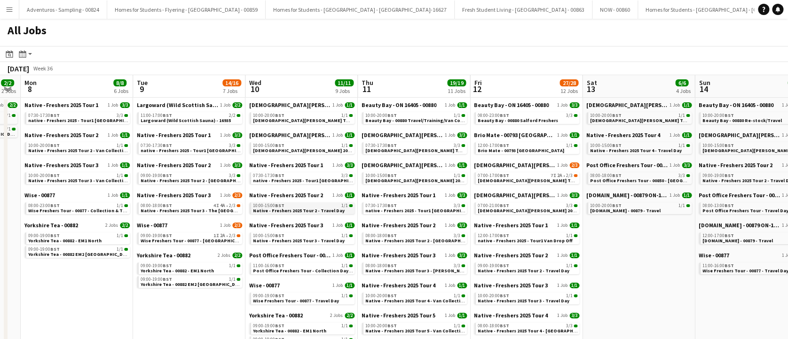
drag, startPoint x: 655, startPoint y: 182, endPoint x: 257, endPoint y: 211, distance: 399.0
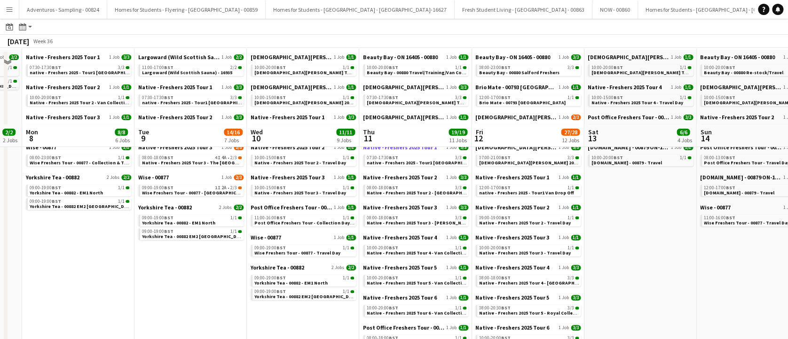
scroll to position [0, 0]
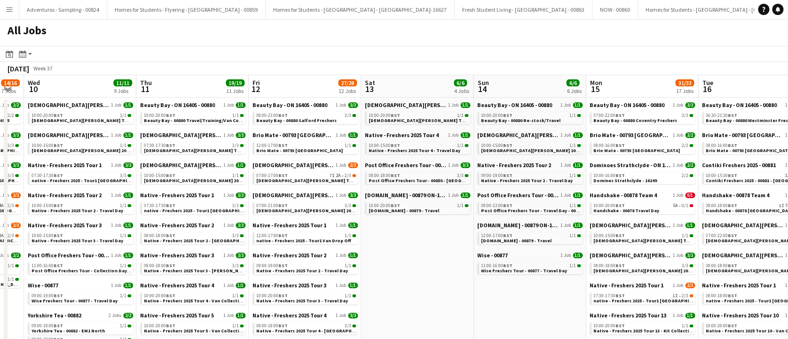
drag, startPoint x: 566, startPoint y: 246, endPoint x: 402, endPoint y: 242, distance: 164.5
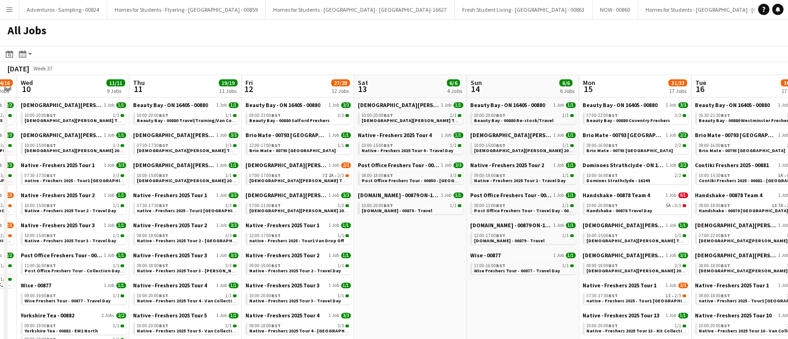
drag, startPoint x: 583, startPoint y: 218, endPoint x: 463, endPoint y: 220, distance: 119.8
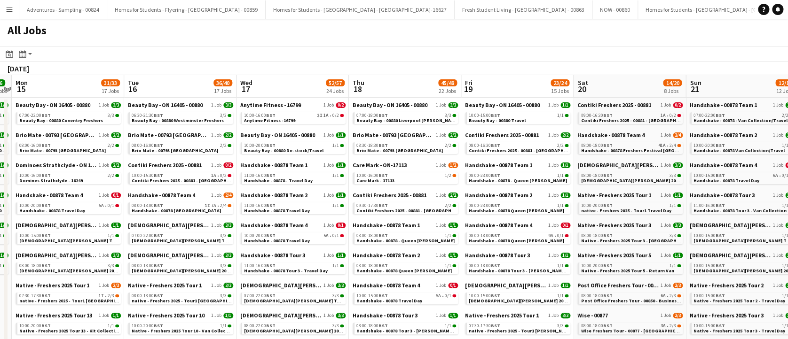
scroll to position [0, 344]
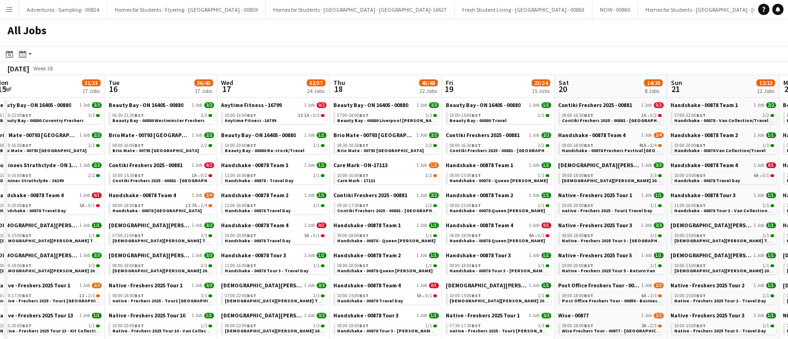
drag, startPoint x: 645, startPoint y: 207, endPoint x: 386, endPoint y: 224, distance: 259.4
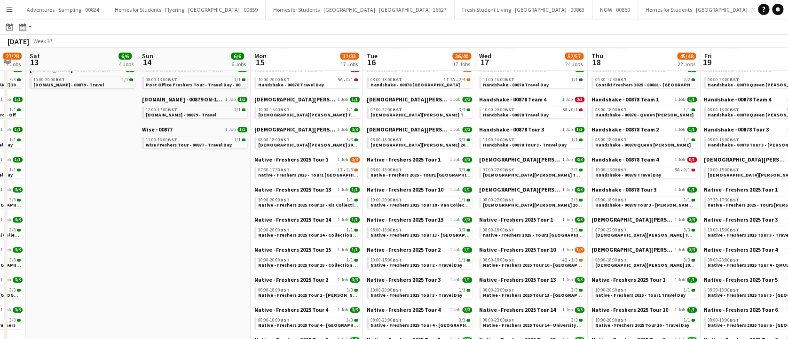
scroll to position [0, 198]
drag, startPoint x: 411, startPoint y: 237, endPoint x: 508, endPoint y: 237, distance: 97.7
click at [508, 237] on app-calendar-viewport "Thu 11 19/19 11 Jobs Fri 12 27/28 12 Jobs Sat 13 6/6 4 Jobs Sun 14 6/6 6 Jobs M…" at bounding box center [394, 331] width 788 height 821
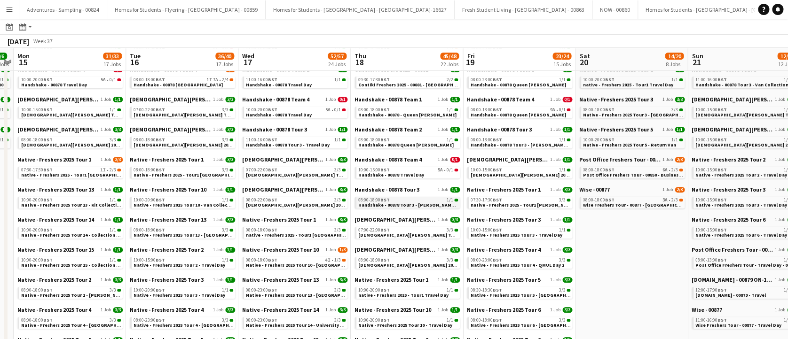
drag, startPoint x: 594, startPoint y: 209, endPoint x: 387, endPoint y: 201, distance: 206.9
click at [346, 222] on app-calendar-viewport "Thu 11 19/19 11 Jobs Fri 12 27/28 12 Jobs Sat 13 6/6 4 Jobs Sun 14 6/6 6 Jobs M…" at bounding box center [394, 331] width 788 height 821
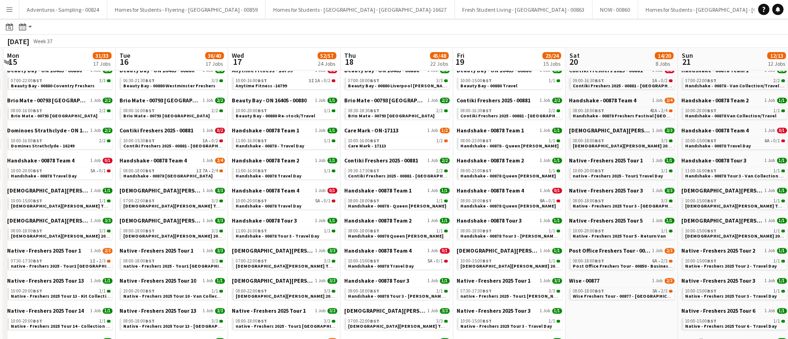
scroll to position [0, 0]
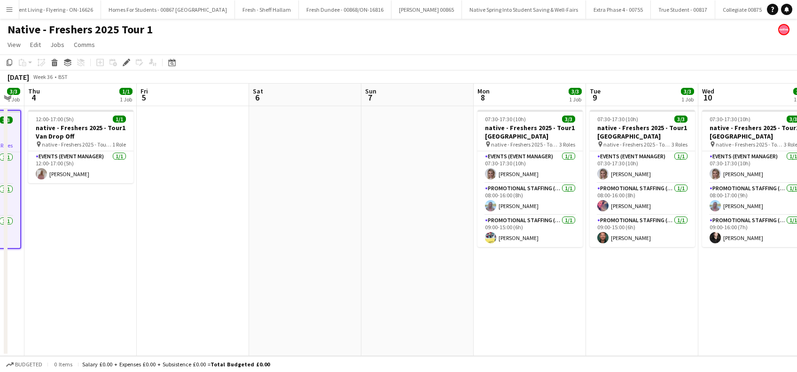
drag, startPoint x: 409, startPoint y: 261, endPoint x: 83, endPoint y: 289, distance: 327.3
click at [83, 289] on app-calendar-viewport "Sun 31 Mon 1 Tue 2 1/1 1 Job Wed 3 3/3 1 Job Thu 4 1/1 1 Job Fri 5 Sat 6 Sun 7 …" at bounding box center [398, 220] width 797 height 273
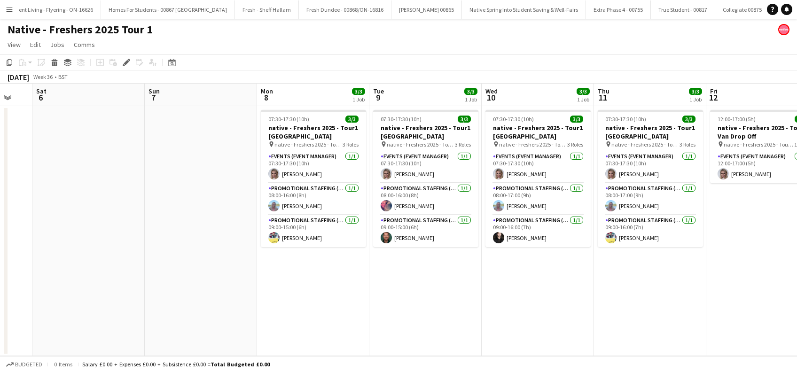
drag, startPoint x: 357, startPoint y: 282, endPoint x: 140, endPoint y: 296, distance: 217.1
click at [140, 296] on app-calendar-viewport "Tue 2 1/1 1 Job Wed 3 3/3 1 Job Thu 4 1/1 1 Job Fri 5 Sat 6 Sun 7 Mon 8 3/3 1 J…" at bounding box center [398, 220] width 797 height 273
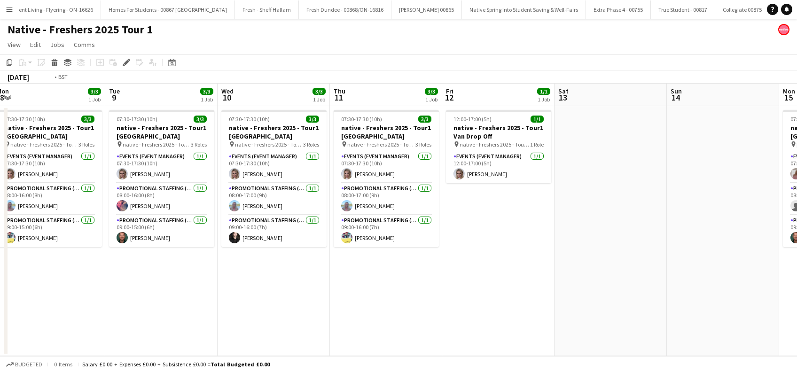
drag, startPoint x: 436, startPoint y: 299, endPoint x: 172, endPoint y: 304, distance: 264.1
click at [172, 304] on app-calendar-viewport "Thu 4 1/1 1 Job Fri 5 Sat 6 Sun 7 Mon 8 3/3 1 Job Tue 9 3/3 1 Job Wed 10 3/3 1 …" at bounding box center [398, 220] width 797 height 273
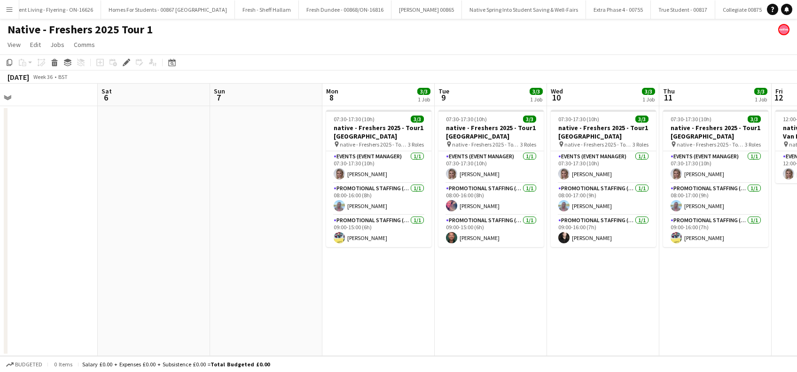
click at [523, 302] on app-calendar-viewport "Wed 3 3/3 1 Job Thu 4 1/1 1 Job Fri 5 Sat 6 Sun 7 Mon 8 3/3 1 Job Tue 9 3/3 1 J…" at bounding box center [398, 220] width 797 height 273
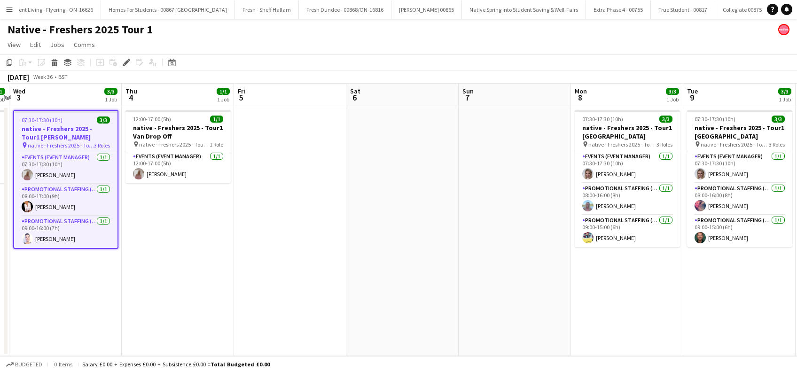
drag, startPoint x: 229, startPoint y: 298, endPoint x: 438, endPoint y: 298, distance: 209.1
click at [438, 298] on app-calendar-viewport "Mon 1 Tue 2 1/1 1 Job Wed 3 3/3 1 Job Thu 4 1/1 1 Job Fri 5 Sat 6 Sun 7 Mon 8 3…" at bounding box center [398, 220] width 797 height 273
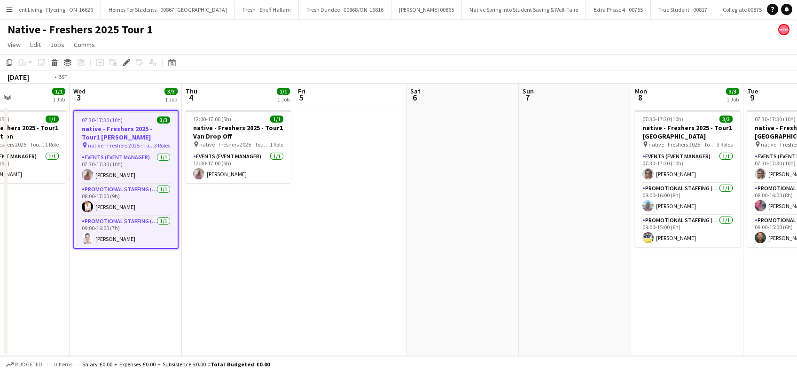
drag, startPoint x: 201, startPoint y: 293, endPoint x: 419, endPoint y: 293, distance: 218.5
click at [419, 293] on app-calendar-viewport "Sun 31 Mon 1 Tue 2 1/1 1 Job Wed 3 3/3 1 Job Thu 4 1/1 1 Job Fri 5 Sat 6 Sun 7 …" at bounding box center [398, 220] width 797 height 273
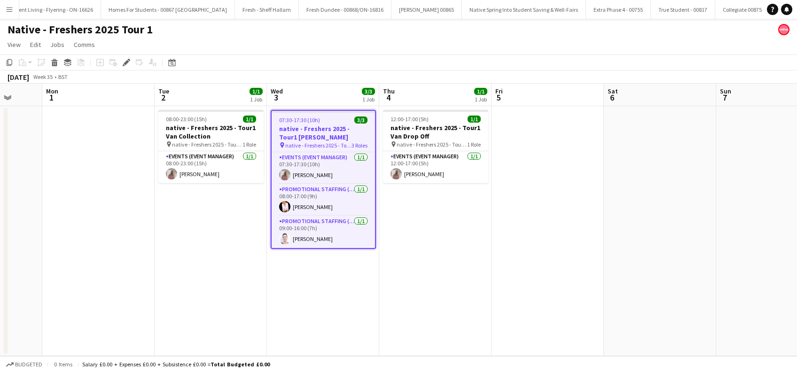
drag, startPoint x: 186, startPoint y: 300, endPoint x: 234, endPoint y: 300, distance: 48.9
click at [234, 300] on app-calendar-viewport "Fri 29 Sat 30 Sun 31 Mon 1 Tue 2 1/1 1 Job Wed 3 3/3 1 Job Thu 4 1/1 1 Job Fri …" at bounding box center [398, 220] width 797 height 273
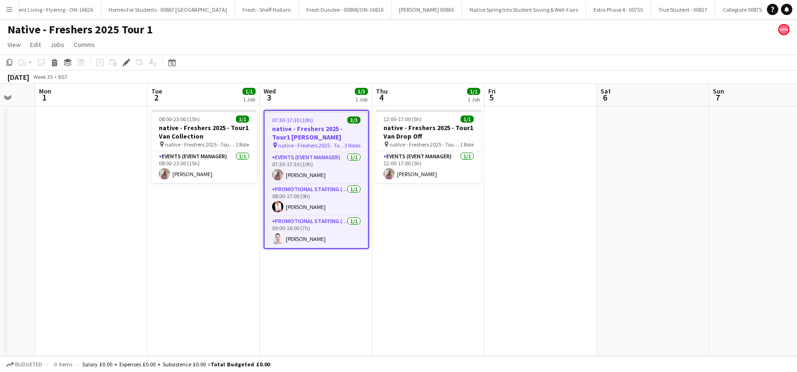
scroll to position [0, 435]
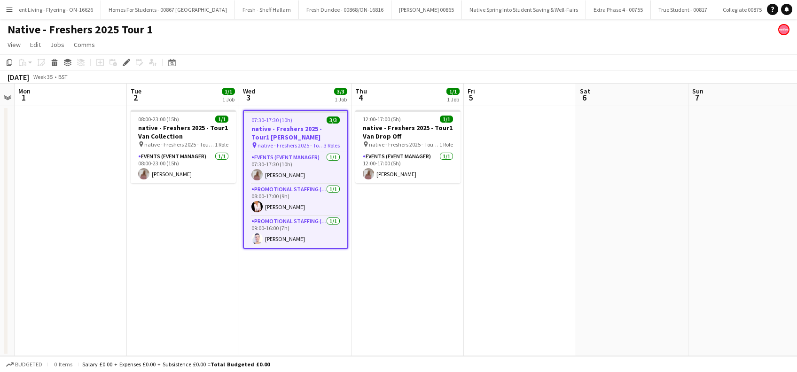
drag, startPoint x: 285, startPoint y: 293, endPoint x: 145, endPoint y: 304, distance: 140.5
click at [145, 304] on app-calendar-viewport "Thu 28 Fri 29 Sat 30 Sun 31 Mon 1 Tue 2 1/1 1 Job Wed 3 3/3 1 Job Thu 4 1/1 1 J…" at bounding box center [398, 220] width 797 height 273
click at [321, 283] on app-date-cell "07:30-17:30 (10h) 3/3 native - Freshers 2025 - Tour1 Heriot Watt pin native - F…" at bounding box center [294, 231] width 112 height 250
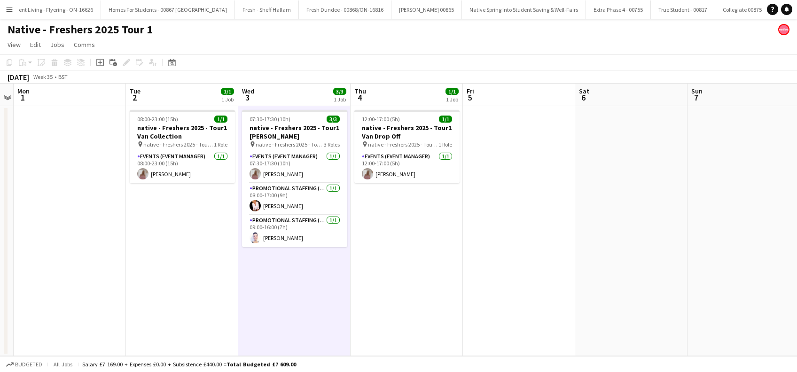
click at [430, 256] on app-date-cell "12:00-17:00 (5h) 1/1 native - Freshers 2025 - Tour1 Van Drop Off pin native - F…" at bounding box center [407, 231] width 112 height 250
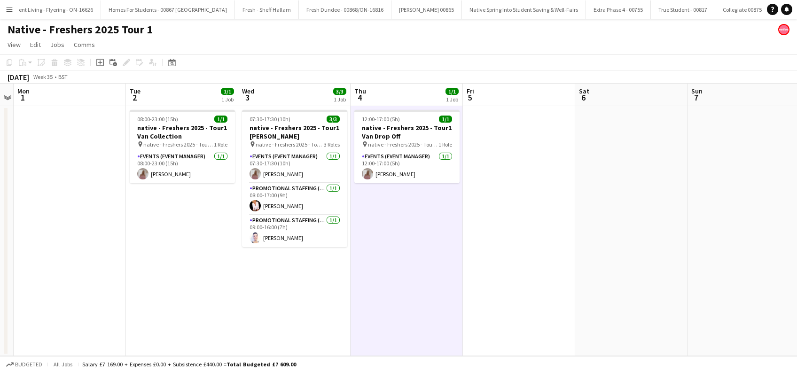
click at [374, 255] on app-date-cell "12:00-17:00 (5h) 1/1 native - Freshers 2025 - Tour1 Van Drop Off pin native - F…" at bounding box center [407, 231] width 112 height 250
